Goal: Task Accomplishment & Management: Use online tool/utility

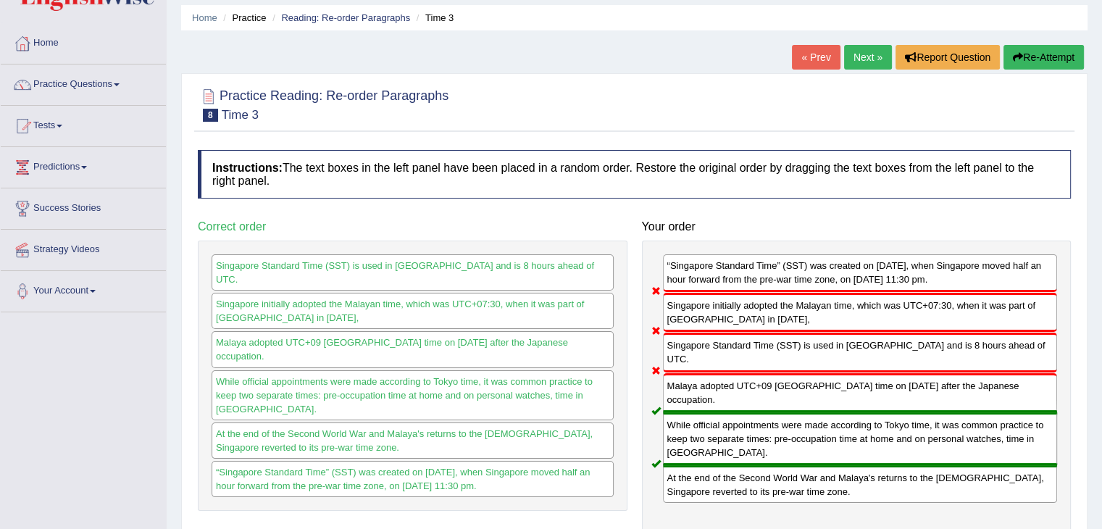
click at [1044, 56] on button "Re-Attempt" at bounding box center [1043, 57] width 80 height 25
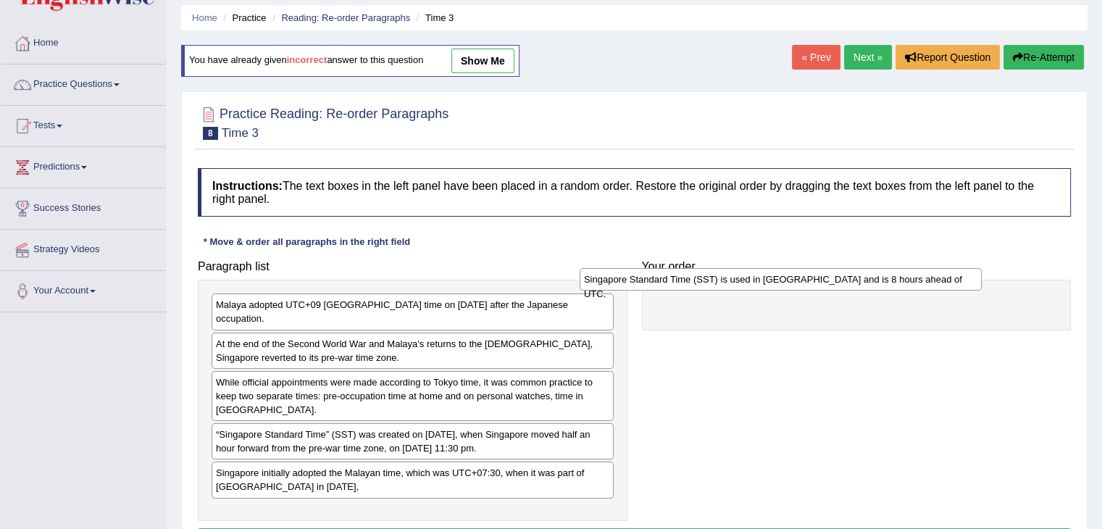
drag, startPoint x: 443, startPoint y: 462, endPoint x: 817, endPoint y: 280, distance: 415.1
click at [817, 280] on div "Singapore Standard Time (SST) is used in [GEOGRAPHIC_DATA] and is 8 hours ahead…" at bounding box center [781, 279] width 402 height 22
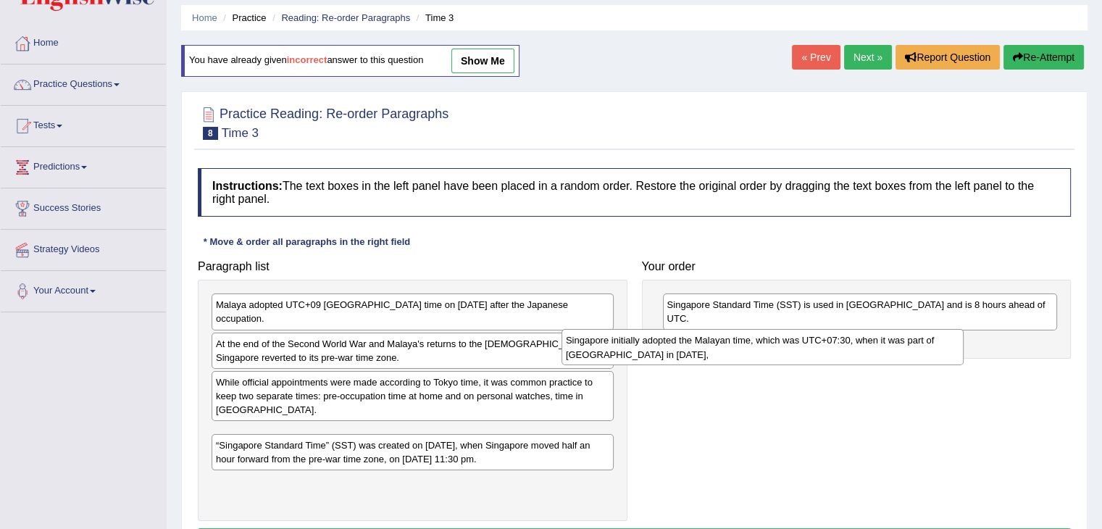
drag, startPoint x: 464, startPoint y: 464, endPoint x: 855, endPoint y: 333, distance: 411.9
click at [855, 333] on div "Singapore initially adopted the Malayan time, which was UTC+07:30, when it was …" at bounding box center [762, 347] width 402 height 36
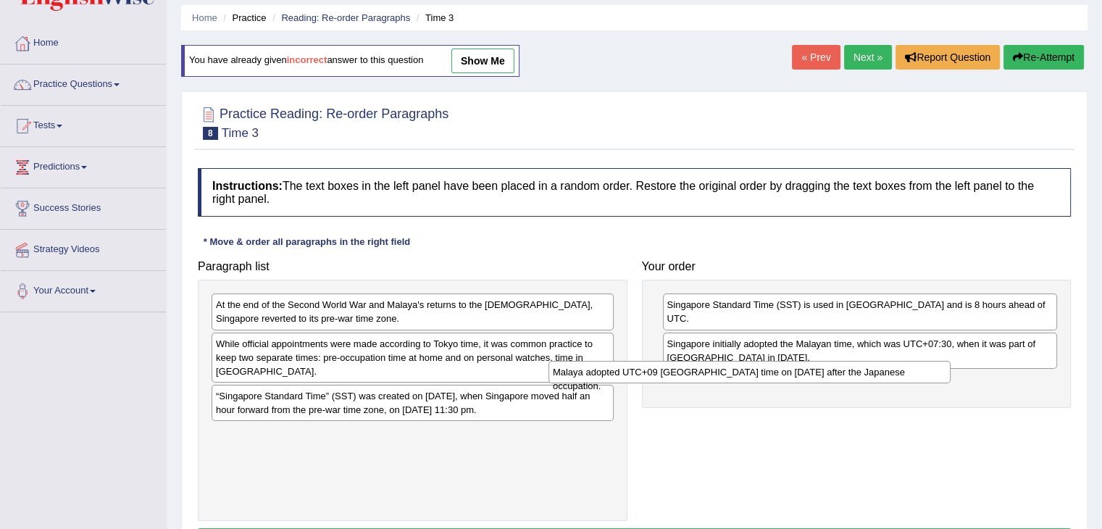
drag, startPoint x: 414, startPoint y: 312, endPoint x: 780, endPoint y: 385, distance: 373.8
click at [780, 383] on div "Malaya adopted UTC+09 [GEOGRAPHIC_DATA] time on [DATE] after the Japanese occup…" at bounding box center [749, 372] width 402 height 22
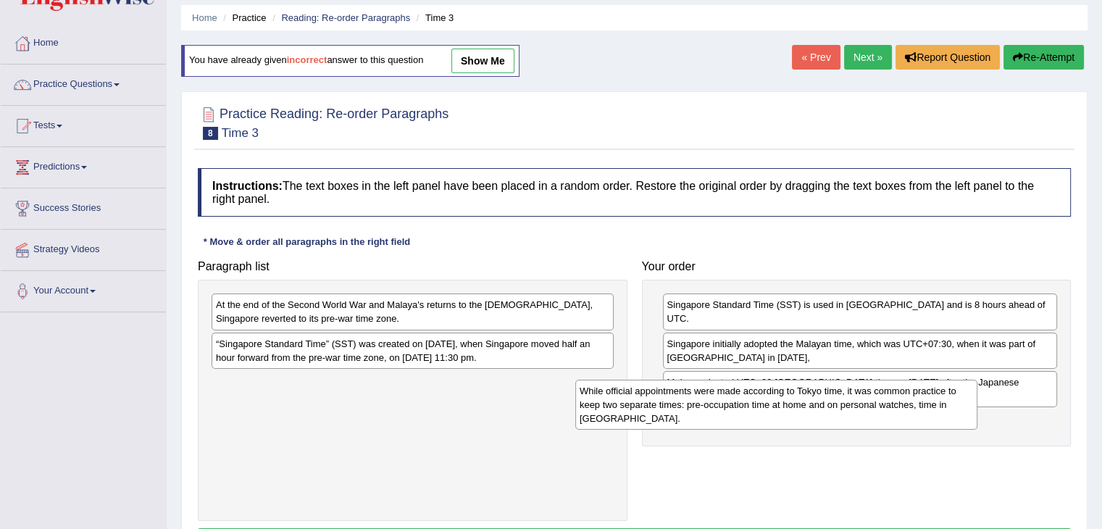
drag, startPoint x: 447, startPoint y: 356, endPoint x: 843, endPoint y: 388, distance: 396.9
click at [843, 388] on div "While official appointments were made according to Tokyo time, it was common pr…" at bounding box center [776, 405] width 402 height 50
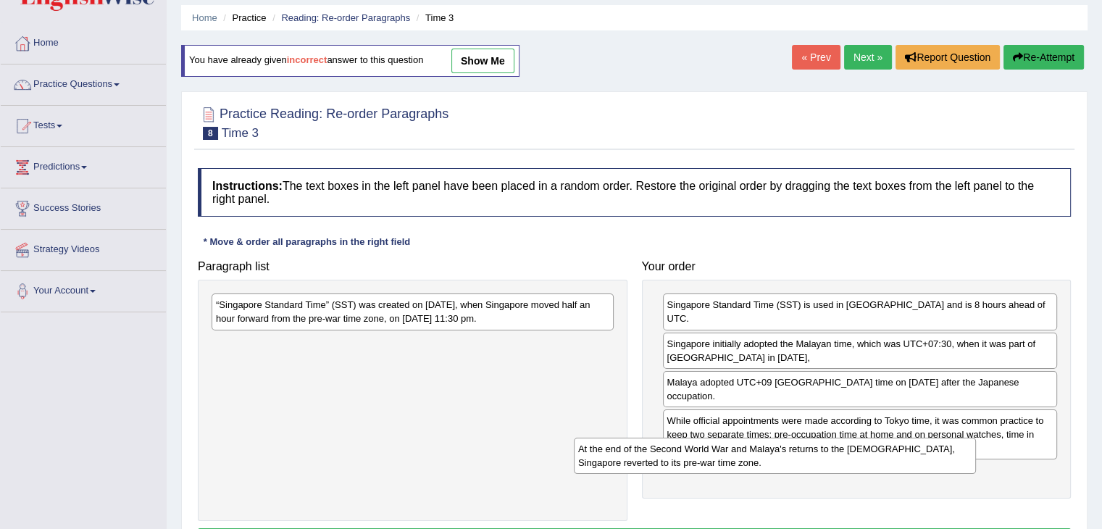
drag, startPoint x: 503, startPoint y: 317, endPoint x: 877, endPoint y: 466, distance: 402.9
click at [877, 466] on div "At the end of the Second World War and Malaya's returns to the [DEMOGRAPHIC_DAT…" at bounding box center [775, 456] width 402 height 36
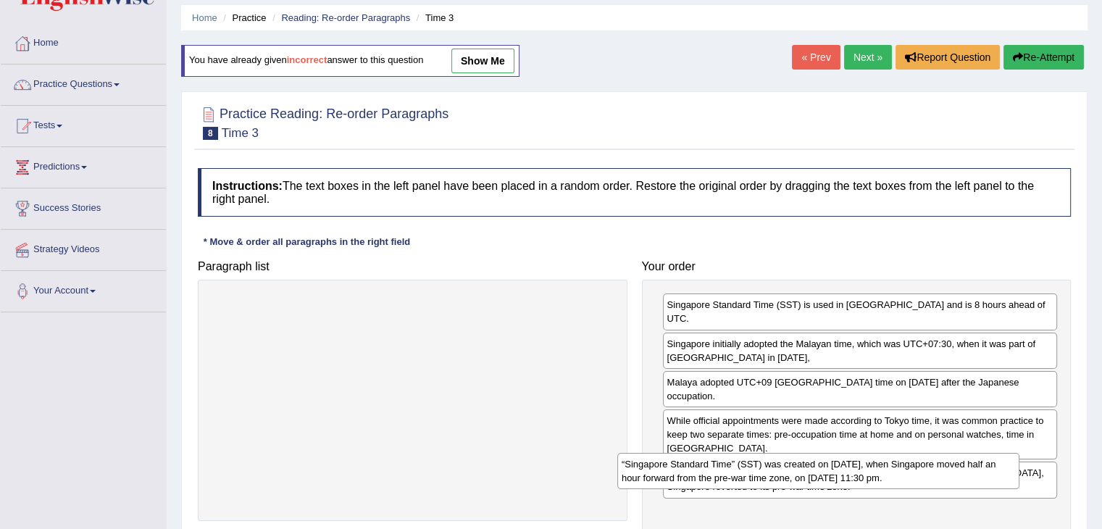
drag, startPoint x: 417, startPoint y: 311, endPoint x: 828, endPoint y: 476, distance: 442.8
click at [828, 476] on div "“Singapore Standard Time” (SST) was created on [DATE], when Singapore moved hal…" at bounding box center [818, 471] width 402 height 36
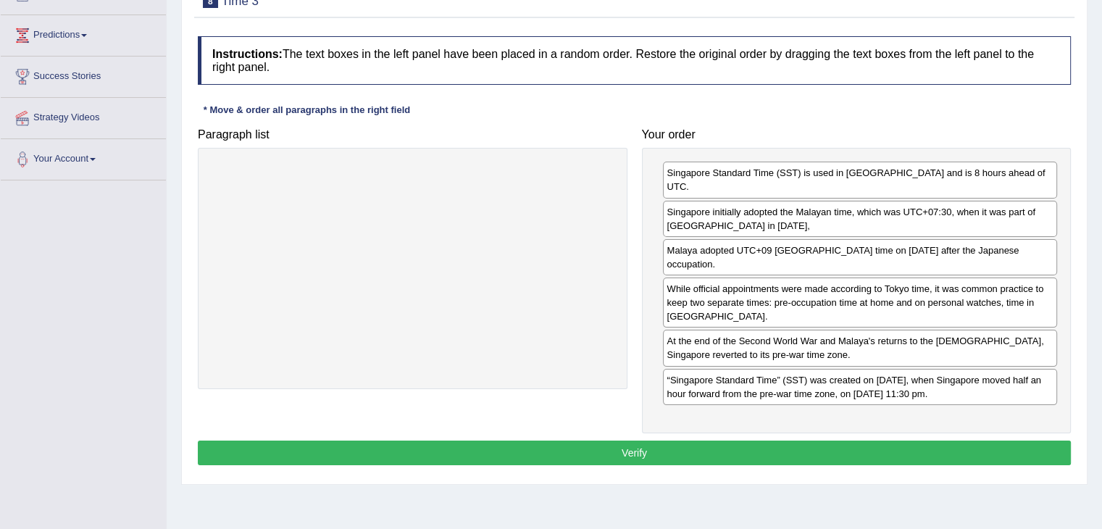
scroll to position [192, 0]
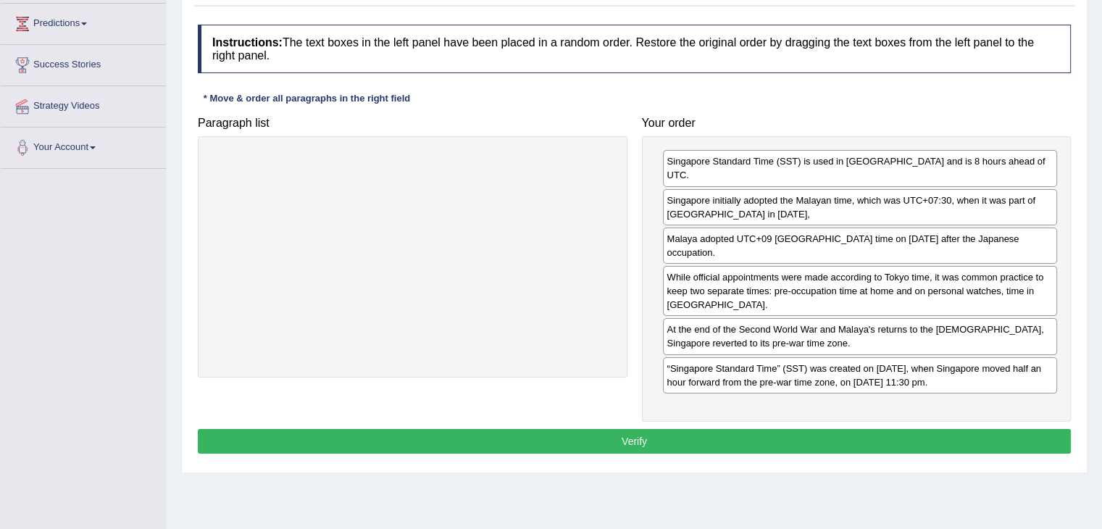
click at [536, 429] on button "Verify" at bounding box center [634, 441] width 873 height 25
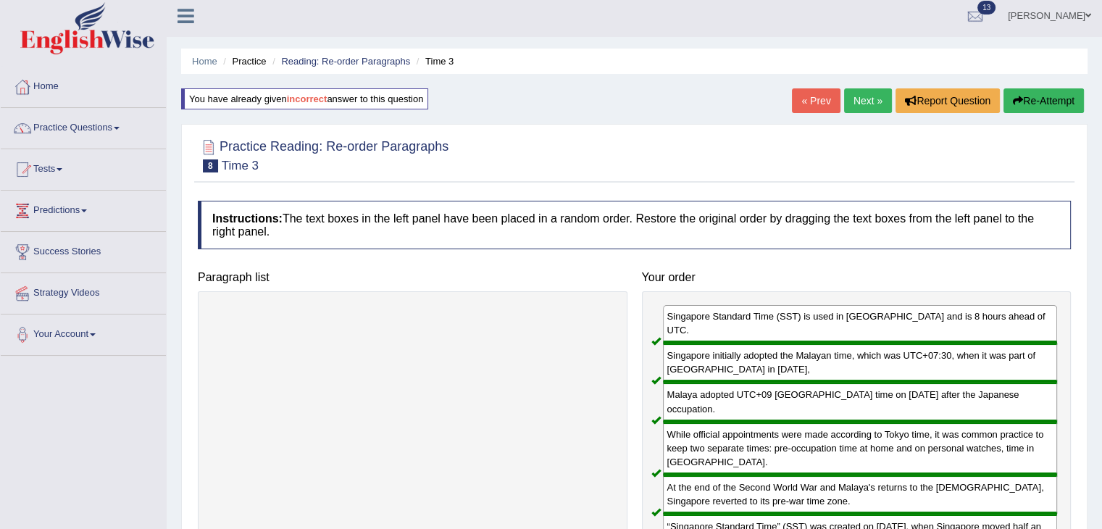
scroll to position [4, 0]
